Goal: Task Accomplishment & Management: Use online tool/utility

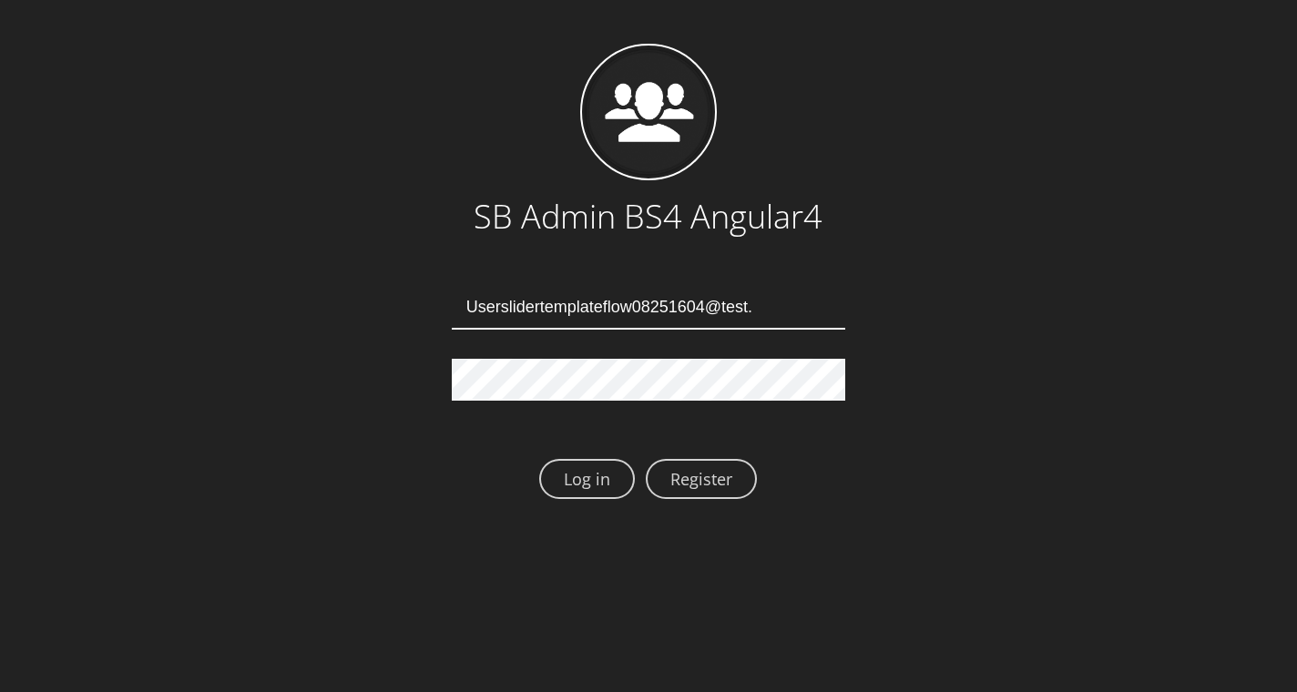
type input "[EMAIL_ADDRESS][DOMAIN_NAME]"
type input "Userslidertemplateflow08251608@test.qa"
